Goal: Information Seeking & Learning: Compare options

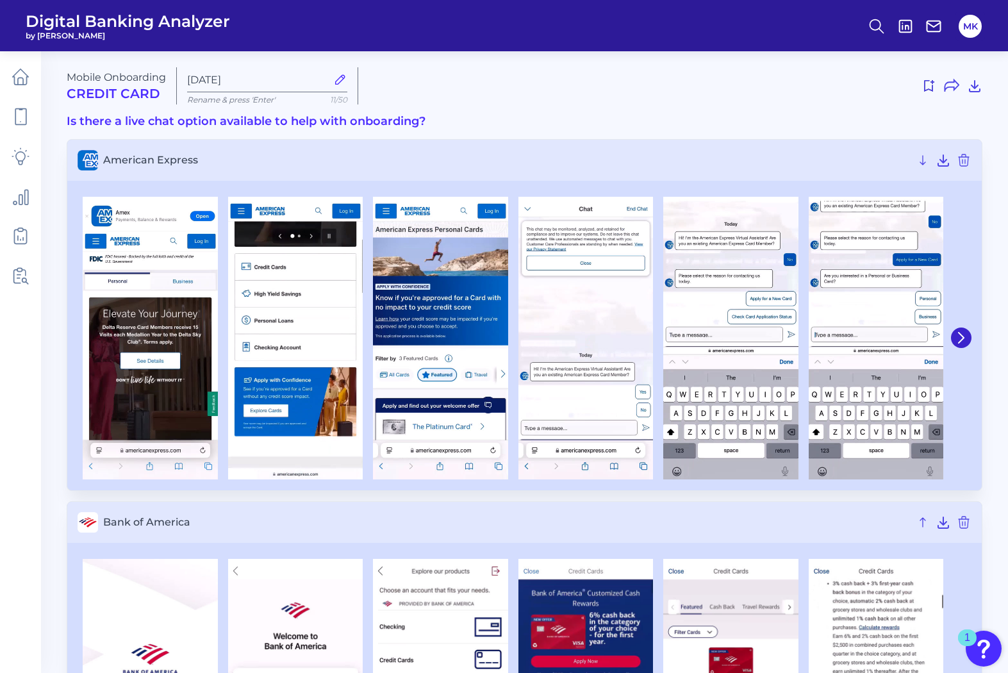
scroll to position [198, 0]
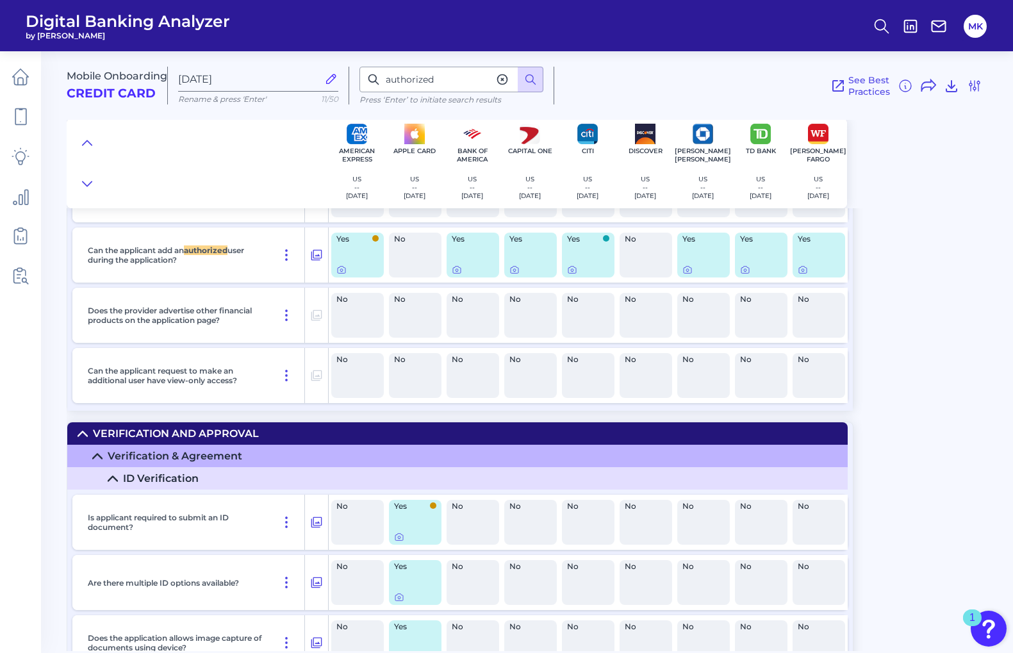
scroll to position [5995, 0]
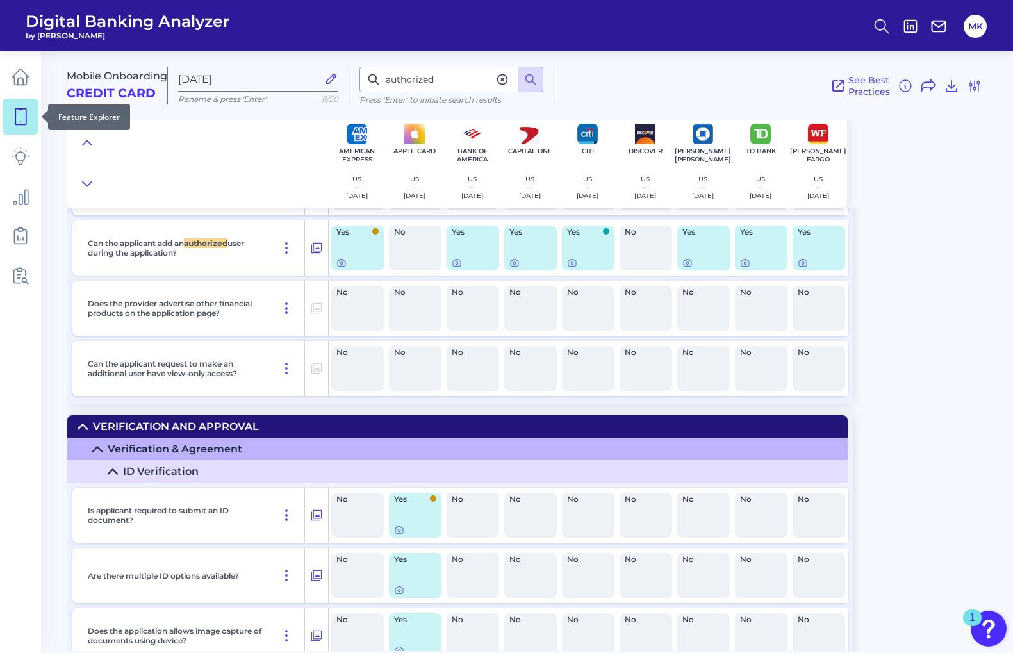
click at [12, 133] on link at bounding box center [21, 117] width 36 height 36
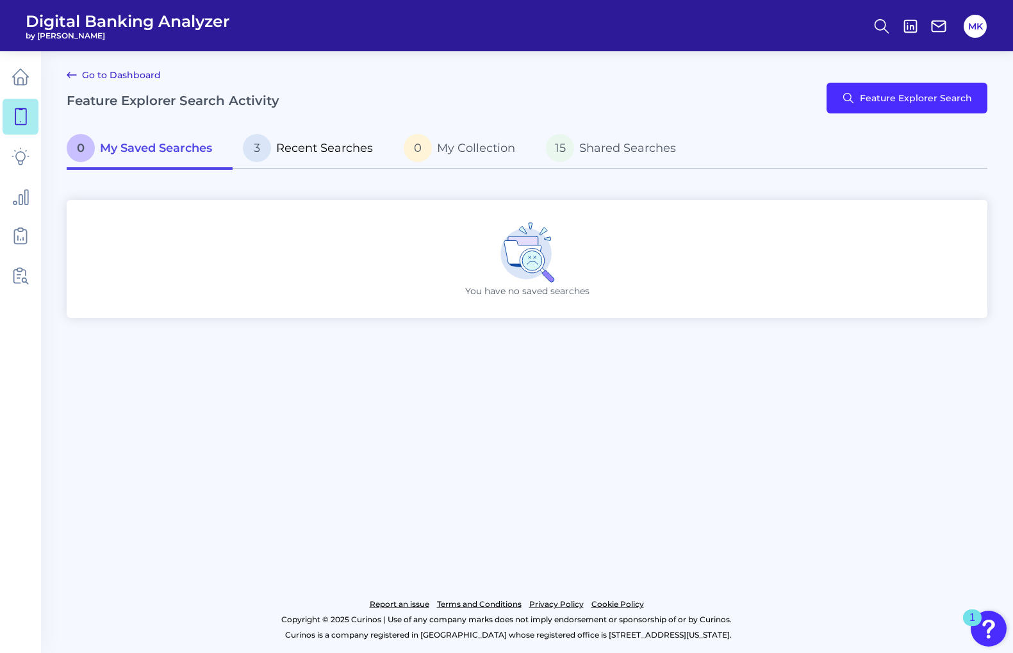
click at [277, 151] on span "Recent Searches" at bounding box center [324, 148] width 97 height 14
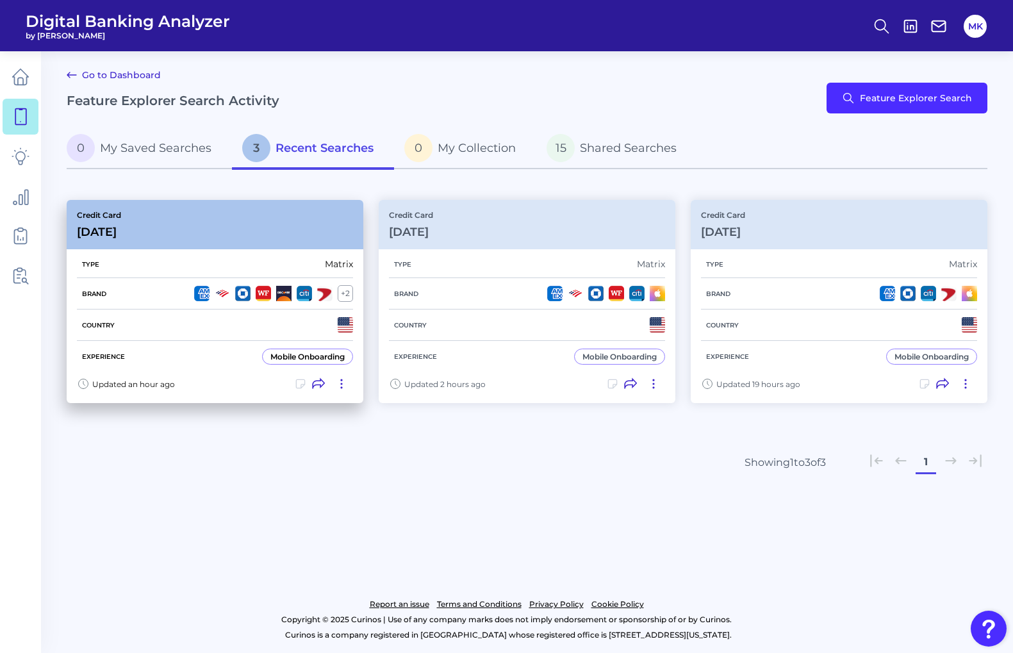
click at [184, 235] on div "Credit Card Aug 19 2025" at bounding box center [215, 224] width 297 height 49
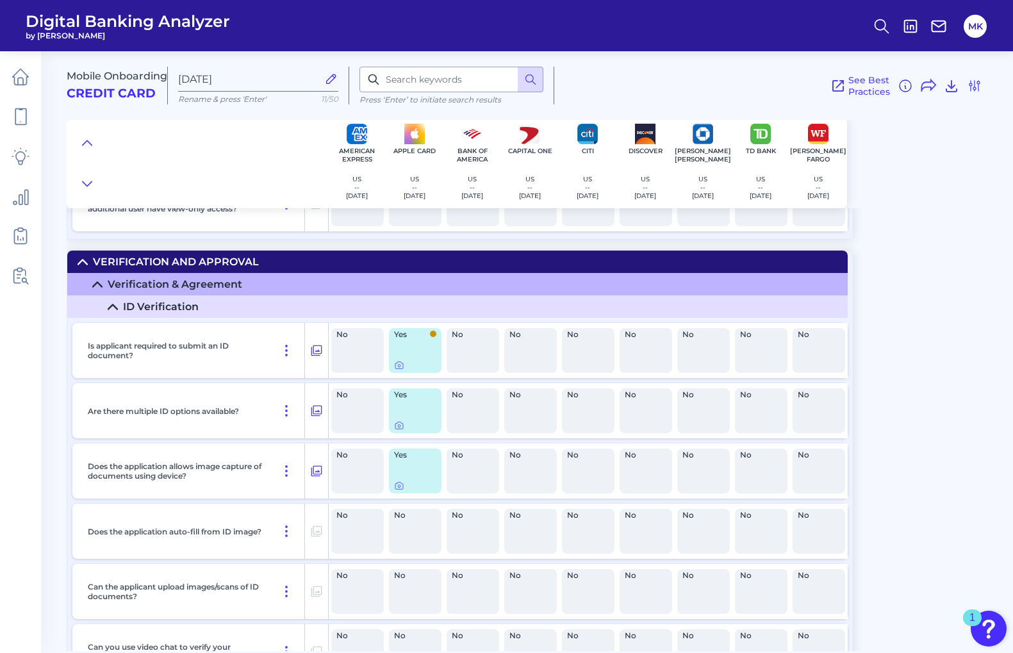
scroll to position [7283, 0]
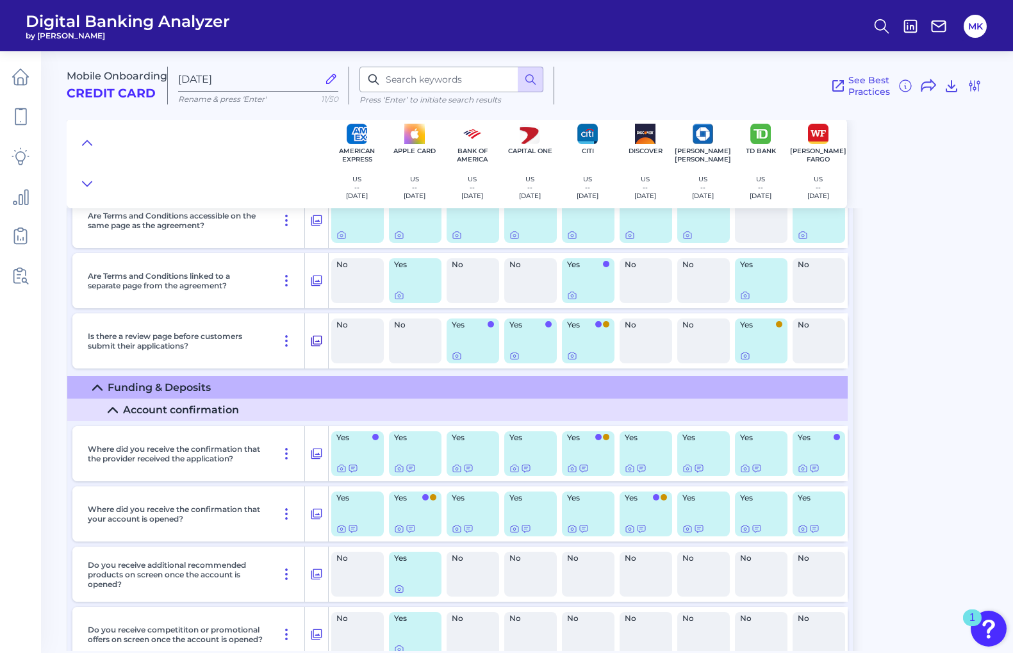
click at [305, 345] on button at bounding box center [316, 341] width 23 height 20
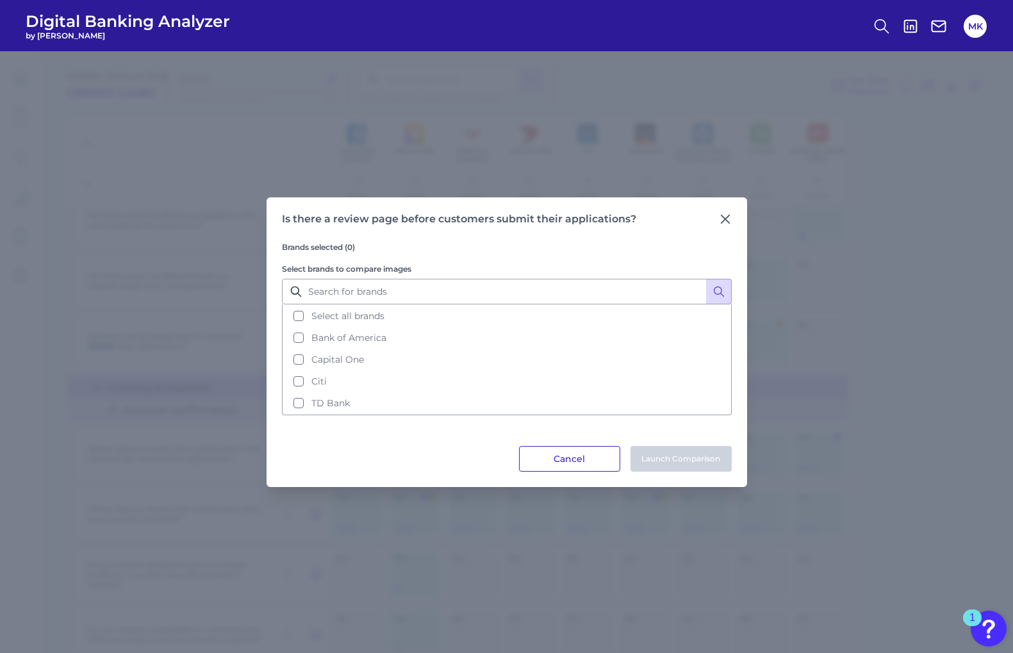
click at [582, 454] on button "Cancel" at bounding box center [569, 459] width 101 height 26
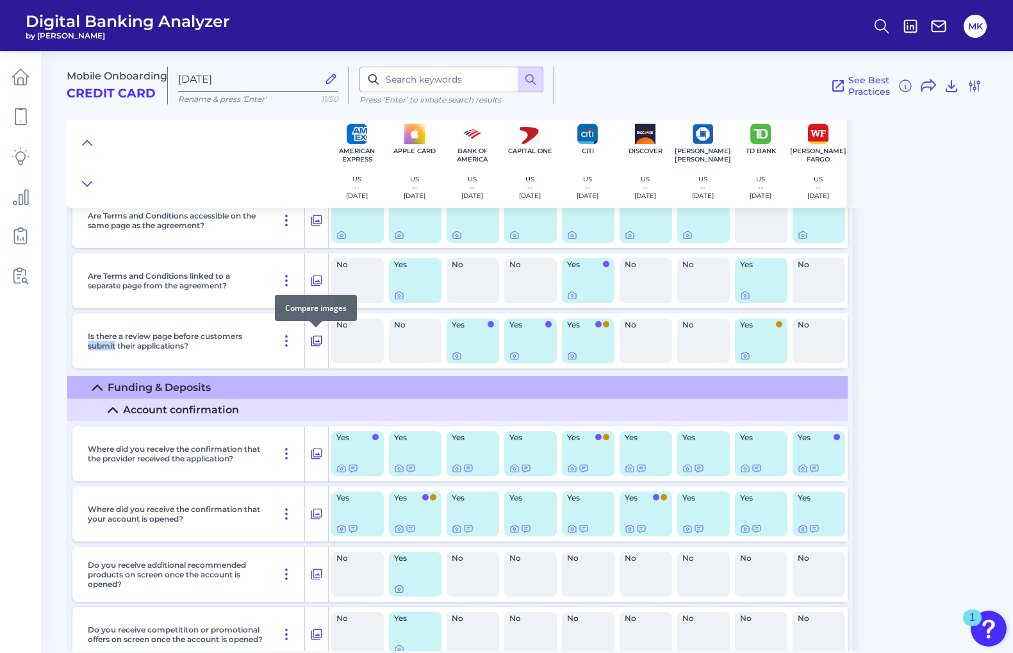
click at [316, 347] on icon at bounding box center [316, 340] width 13 height 15
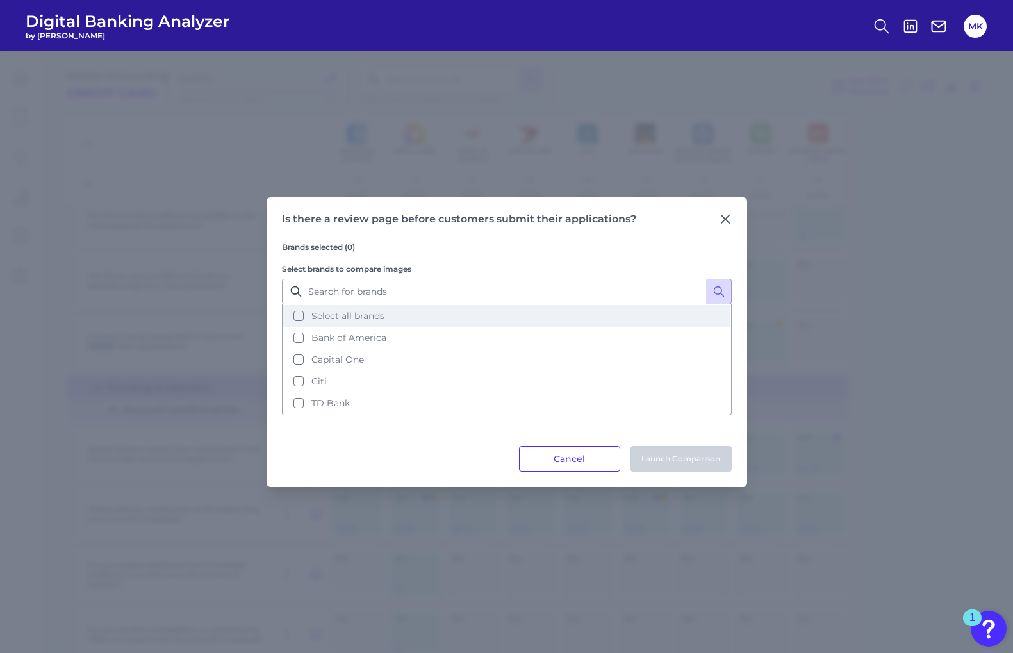
click at [332, 311] on span "Select all brands" at bounding box center [347, 316] width 73 height 12
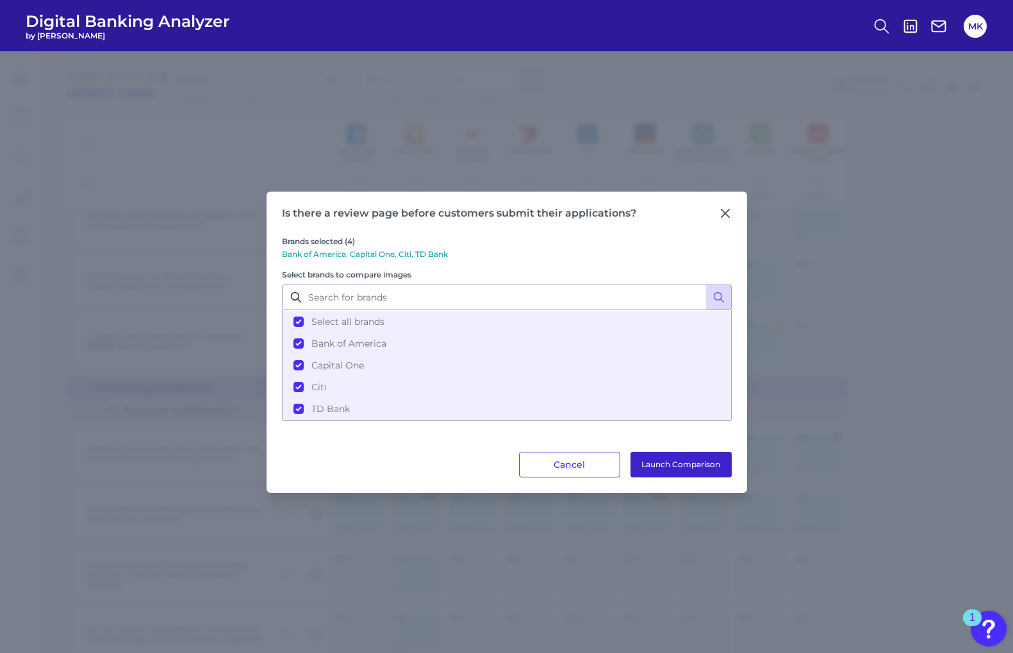
click at [657, 466] on button "Launch Comparison" at bounding box center [680, 465] width 101 height 26
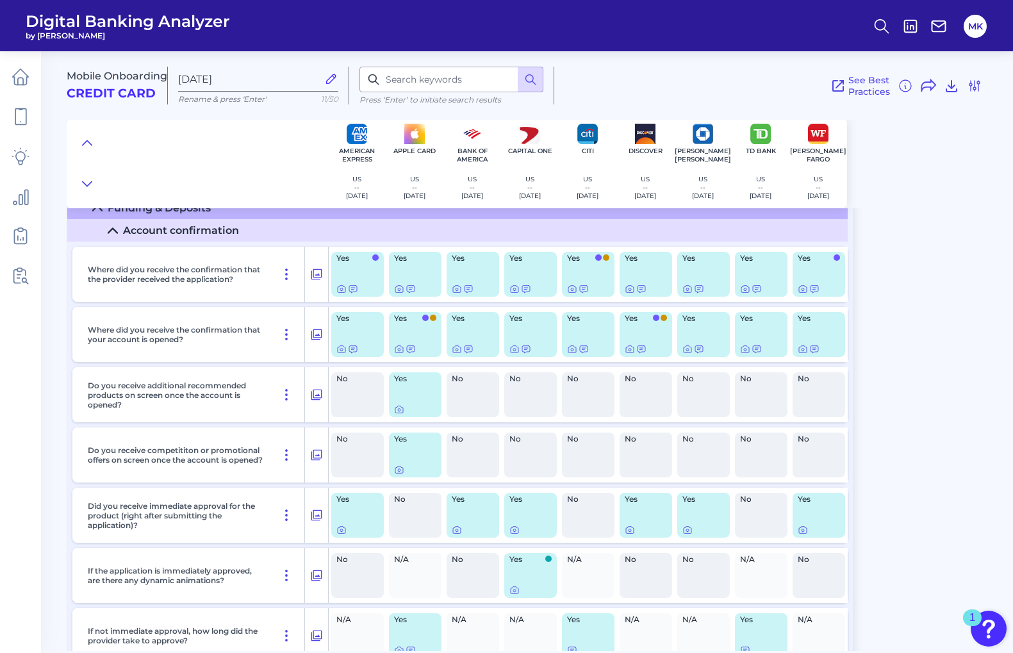
scroll to position [7464, 0]
click at [306, 516] on button at bounding box center [316, 513] width 23 height 20
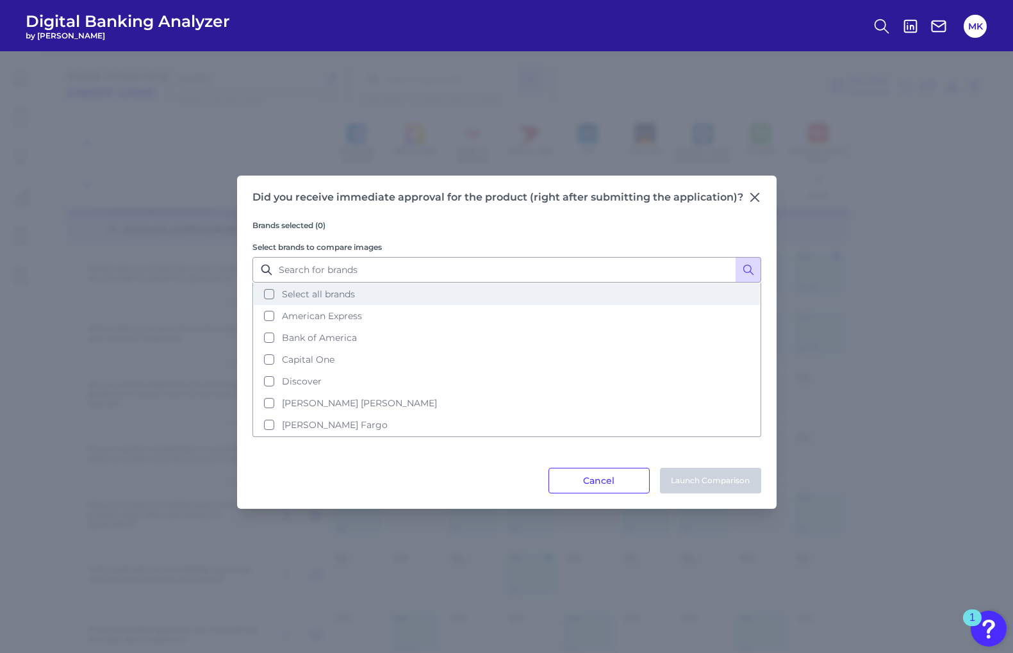
click at [334, 297] on span "Select all brands" at bounding box center [318, 294] width 73 height 12
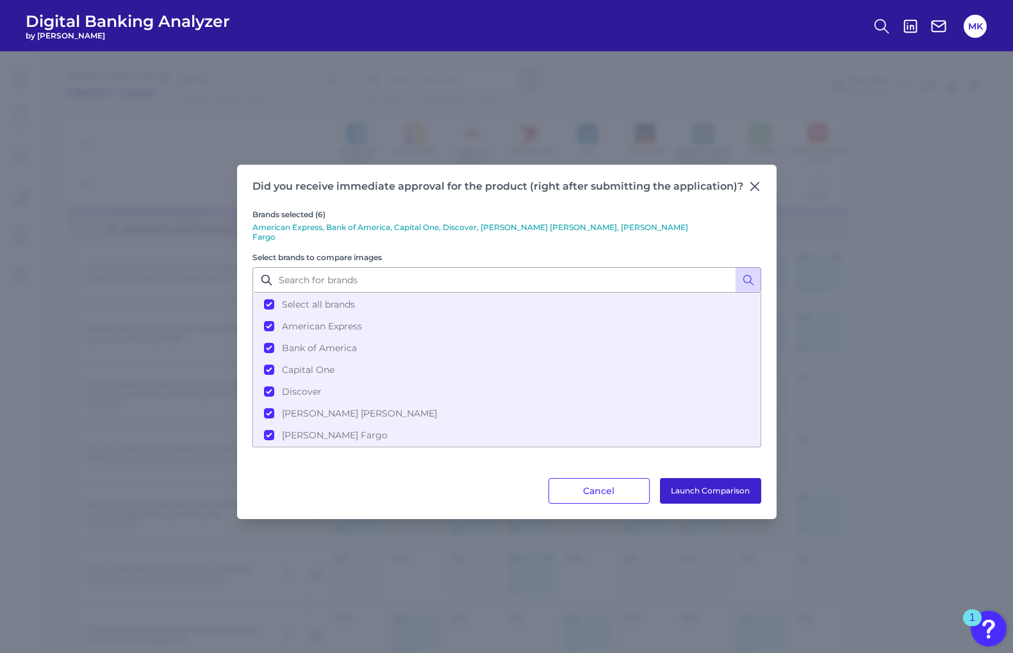
click at [727, 487] on button "Launch Comparison" at bounding box center [710, 491] width 101 height 26
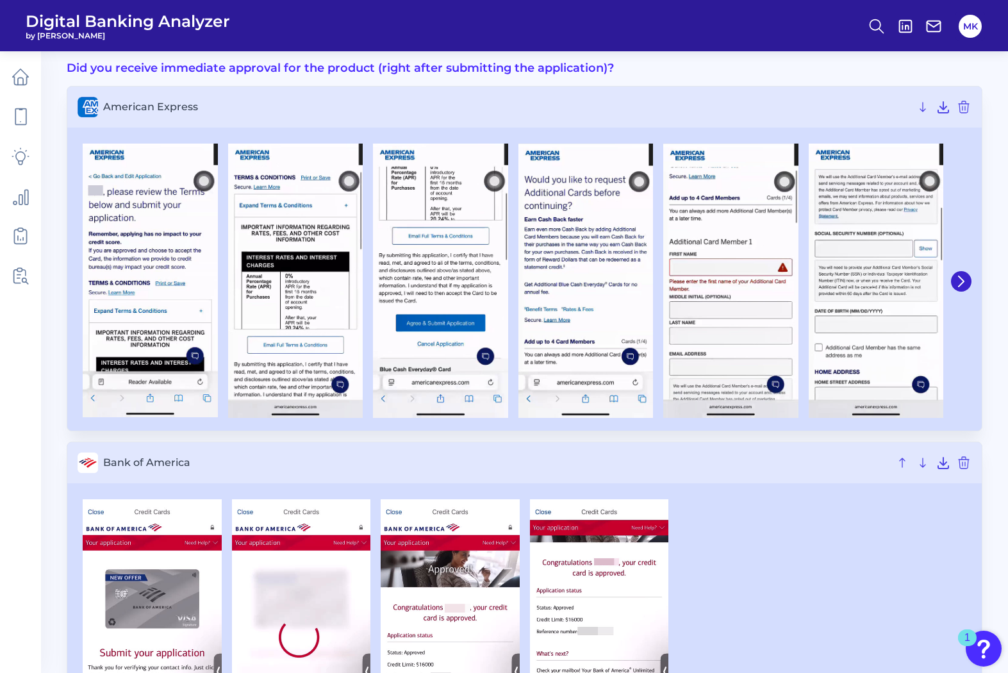
scroll to position [54, 0]
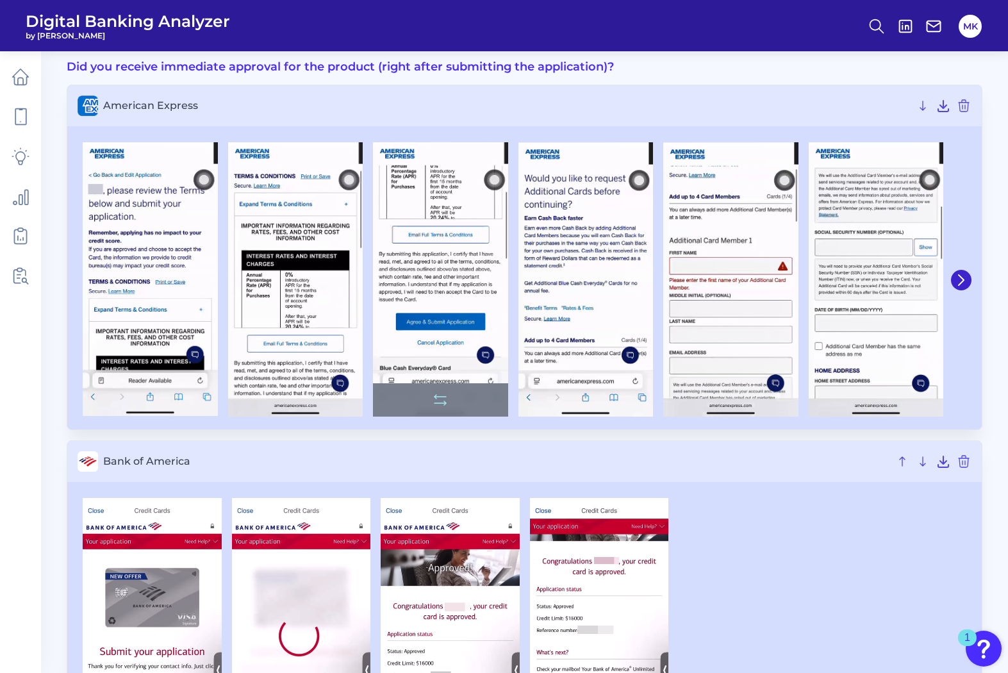
click at [444, 327] on img at bounding box center [440, 279] width 135 height 274
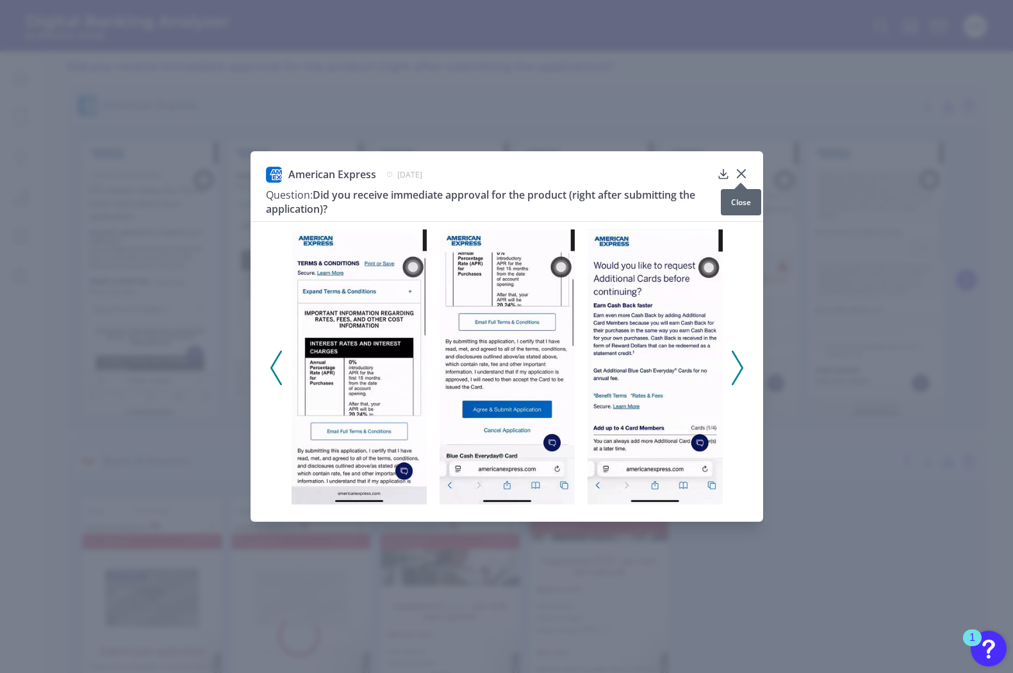
click at [742, 169] on icon at bounding box center [741, 173] width 13 height 13
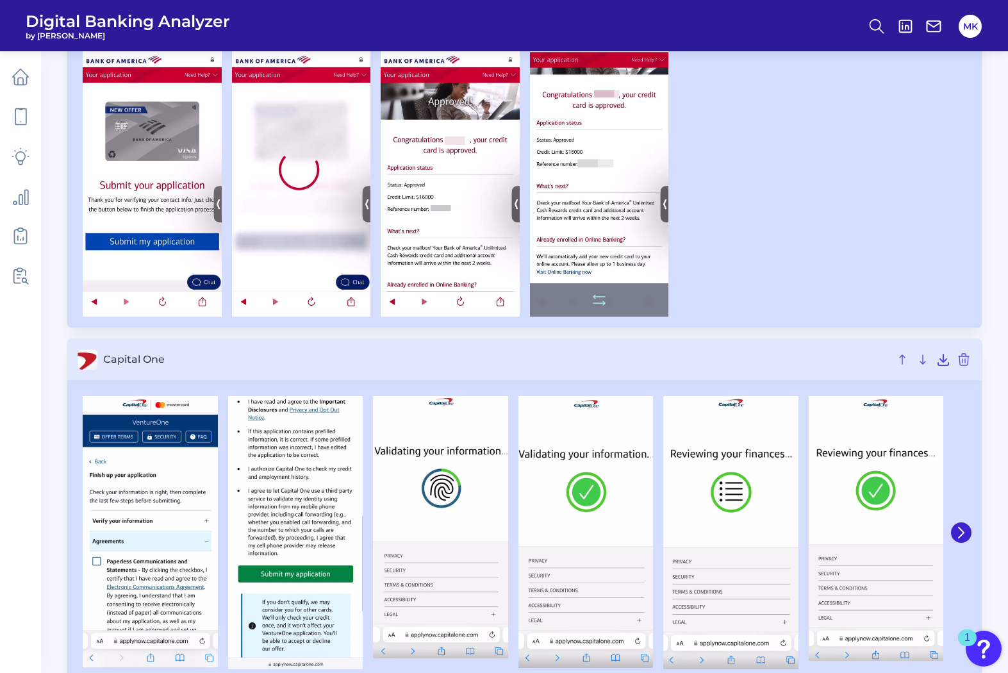
scroll to position [598, 0]
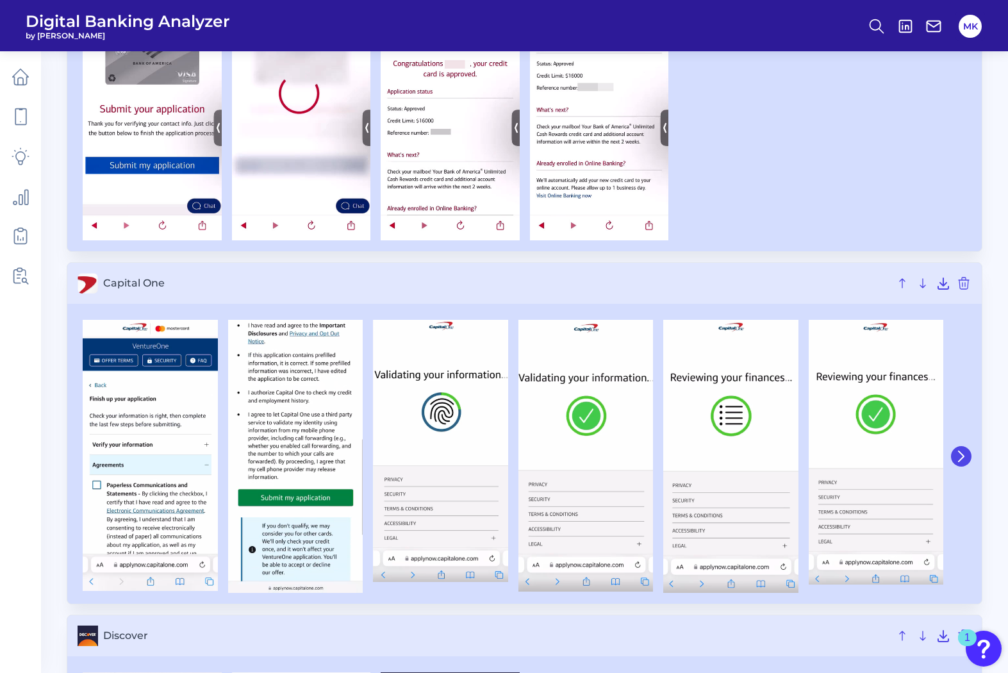
click at [868, 455] on icon at bounding box center [961, 456] width 12 height 12
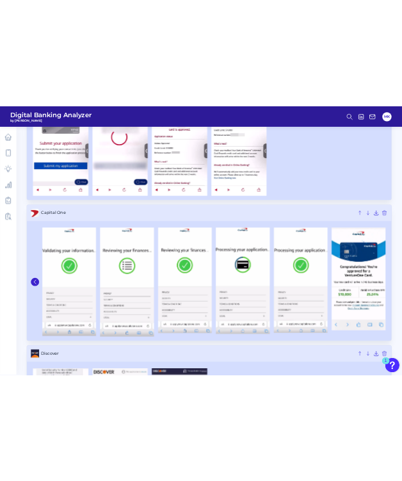
scroll to position [623, 0]
